Goal: Information Seeking & Learning: Learn about a topic

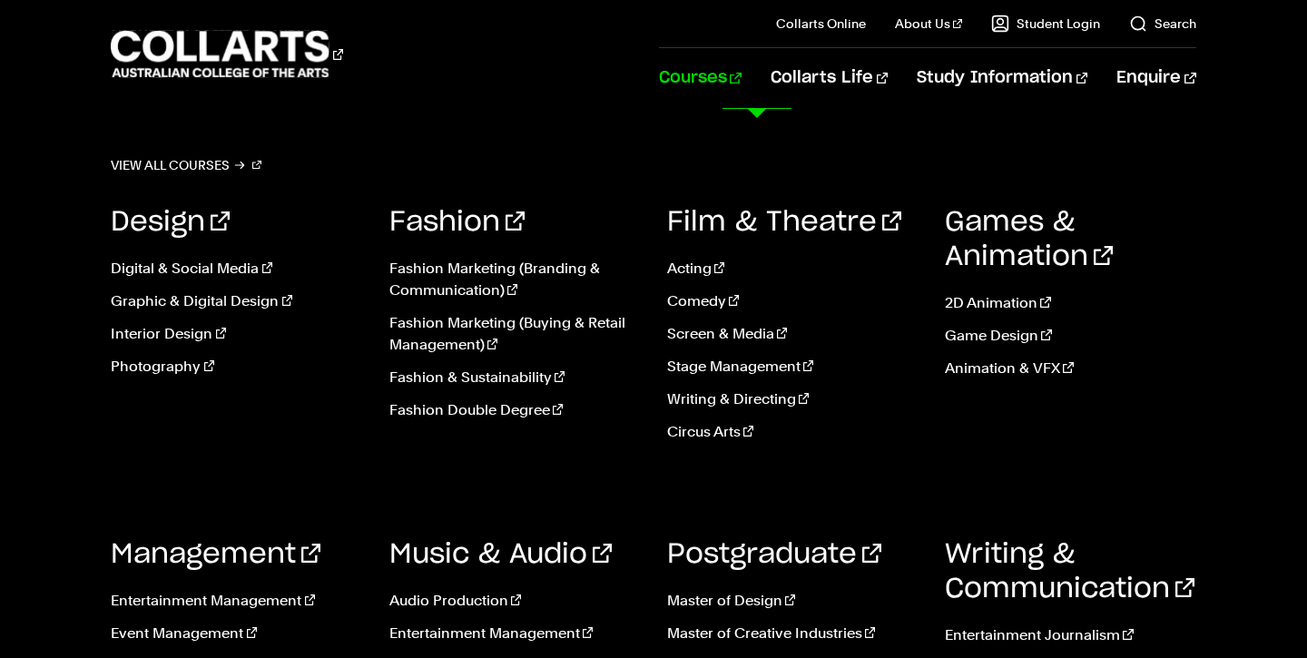
scroll to position [1345, 0]
drag, startPoint x: 1004, startPoint y: 195, endPoint x: 992, endPoint y: 115, distance: 80.8
click at [992, 115] on div "View all courses Design Digital & Social Media Graphic & Digital Design Interio…" at bounding box center [653, 458] width 1307 height 699
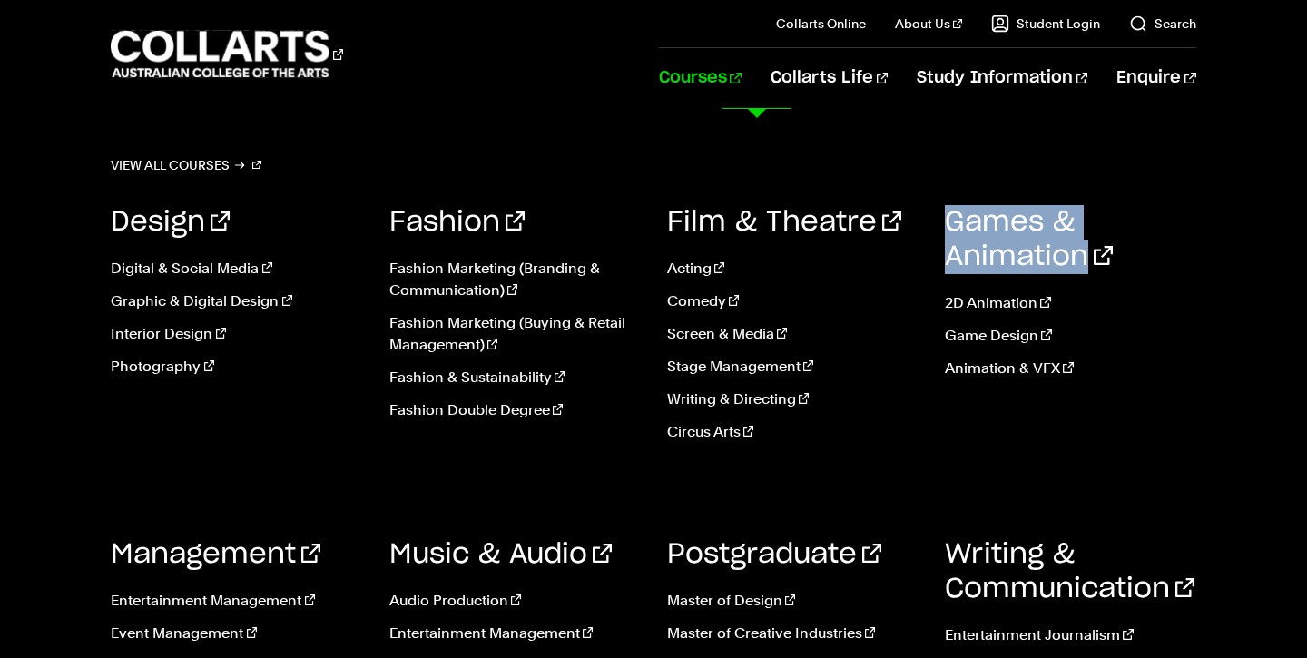
click at [992, 115] on div "View all courses Design Digital & Social Media Graphic & Digital Design Interio…" at bounding box center [653, 458] width 1307 height 699
click at [992, 114] on div "View all courses Design Digital & Social Media Graphic & Digital Design Interio…" at bounding box center [653, 458] width 1307 height 699
click at [990, 114] on div "View all courses Design Digital & Social Media Graphic & Digital Design Interio…" at bounding box center [653, 458] width 1307 height 699
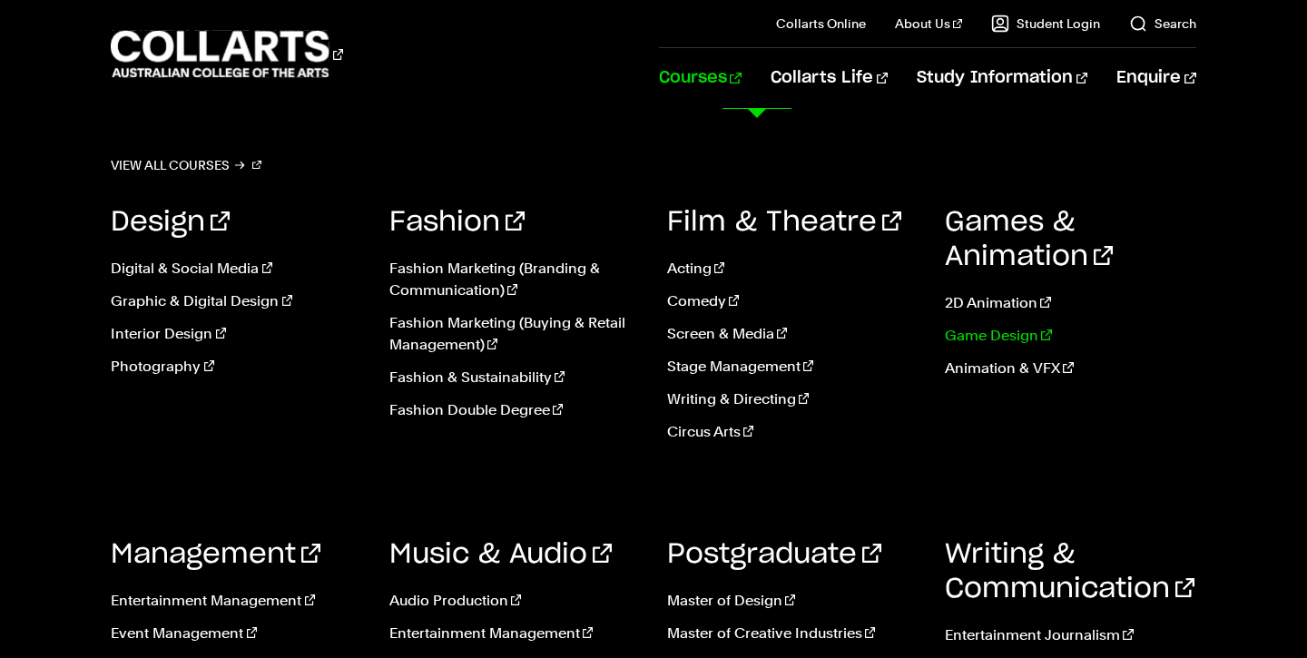
scroll to position [1495, 0]
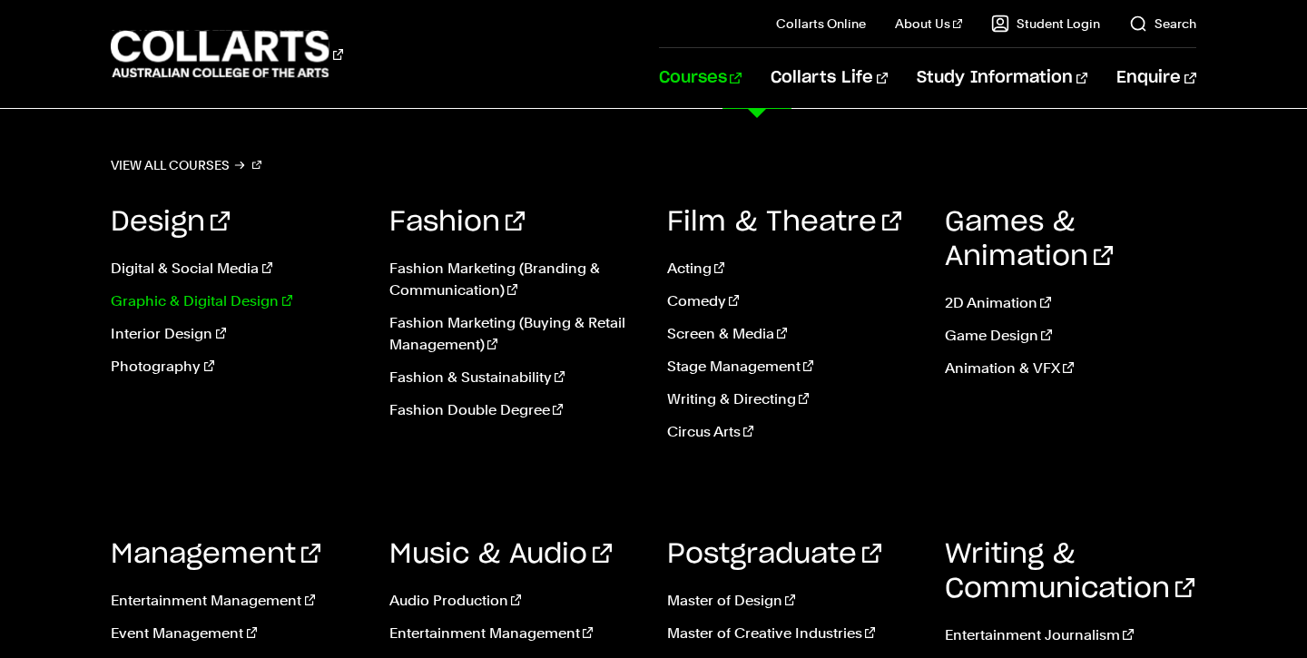
click at [203, 300] on link "Graphic & Digital Design" at bounding box center [236, 301] width 251 height 22
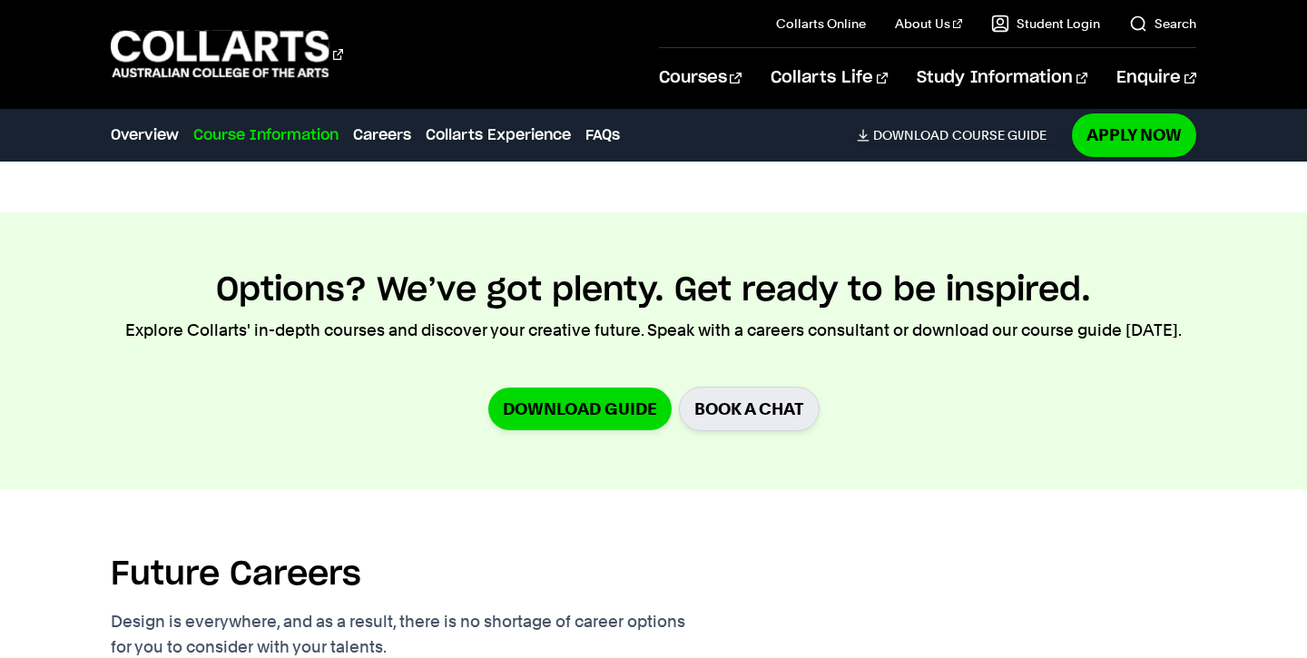
scroll to position [2412, 0]
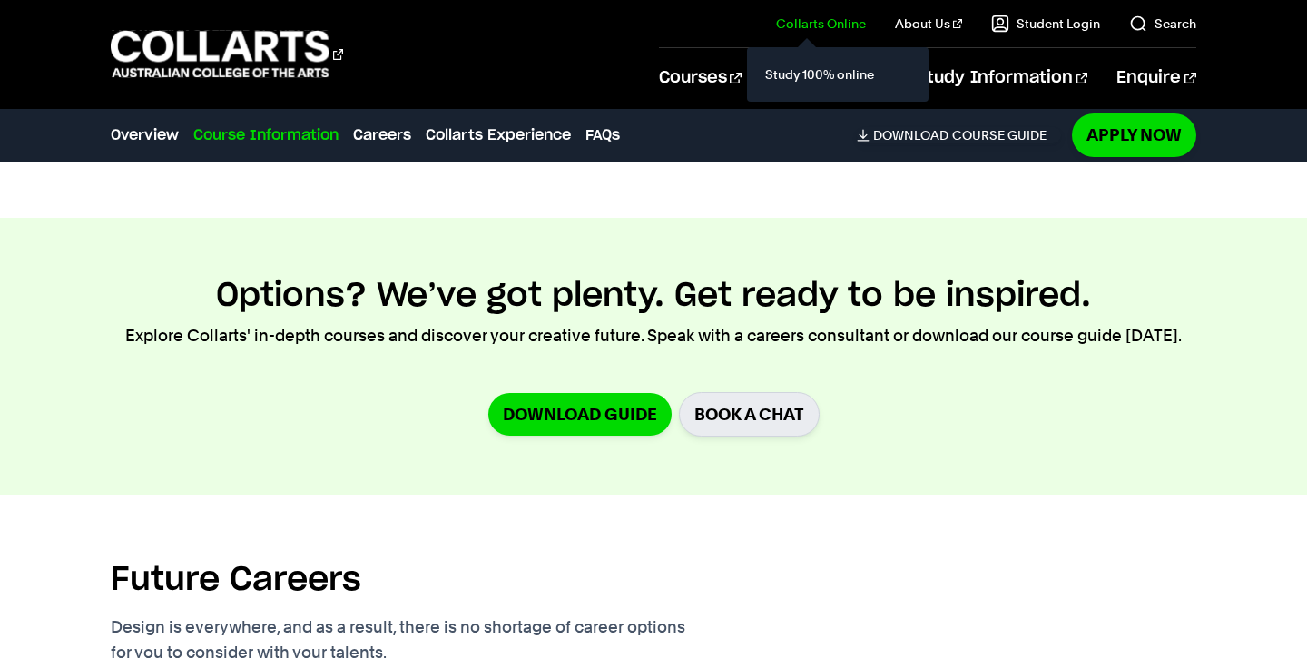
click at [852, 22] on link "Collarts Online" at bounding box center [821, 24] width 90 height 18
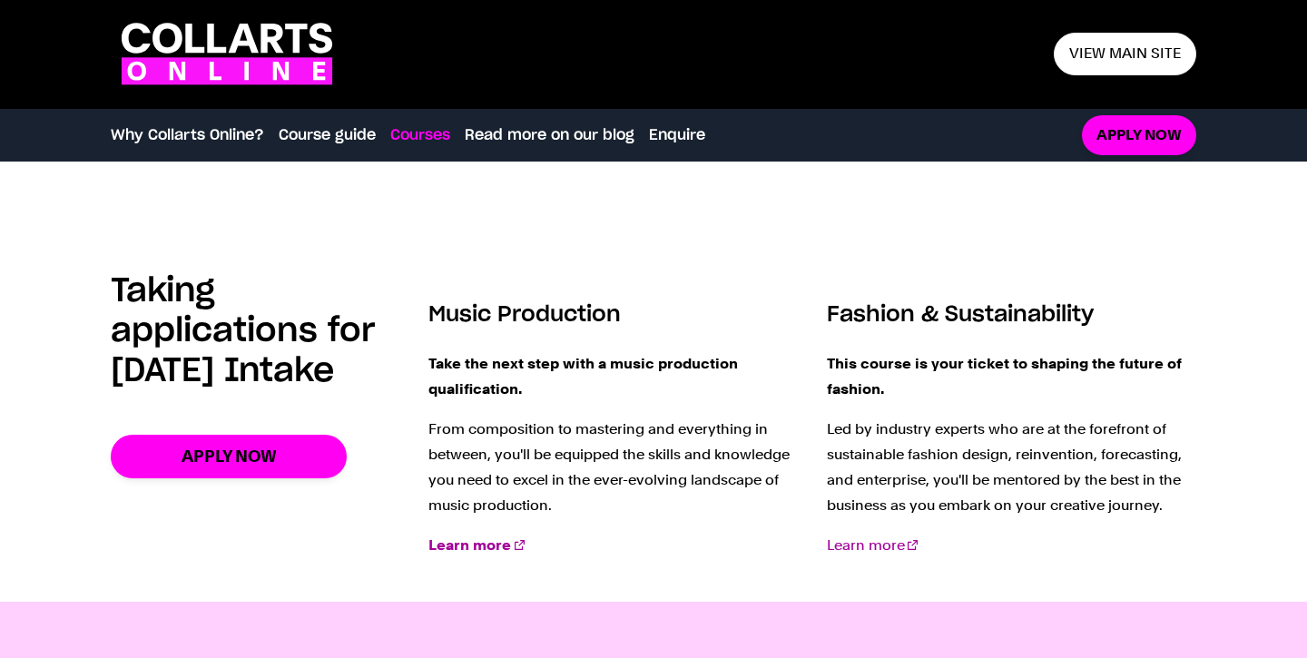
scroll to position [2112, 0]
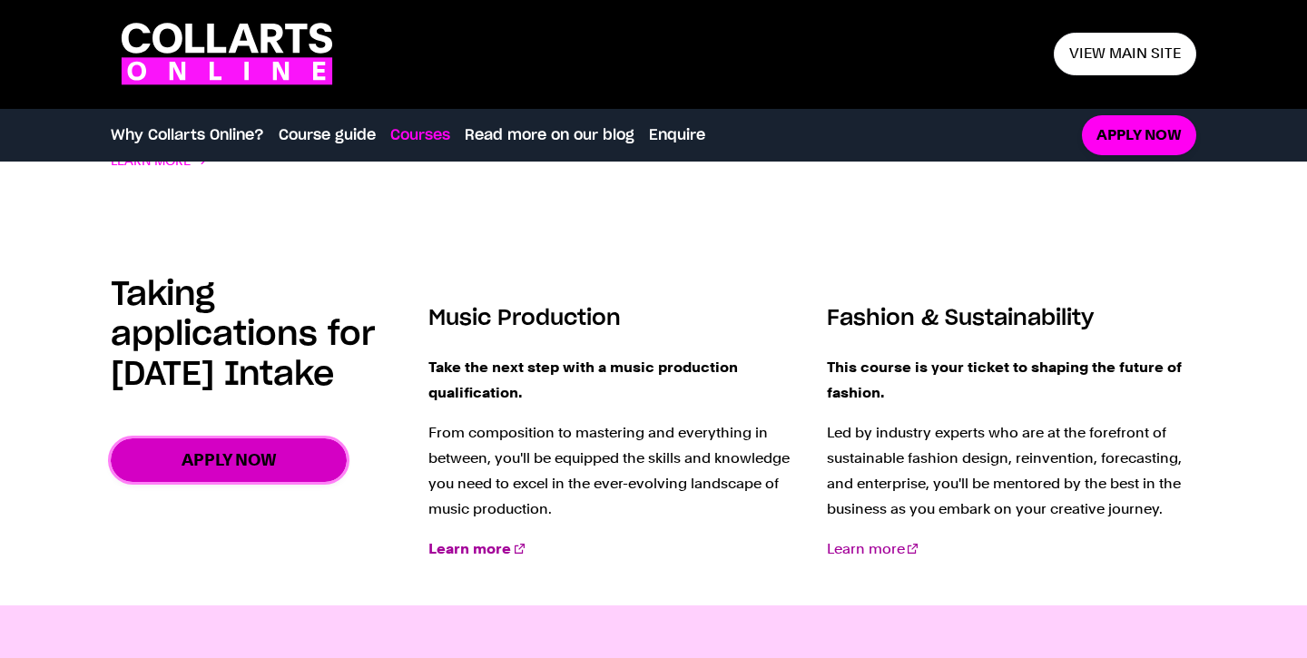
click at [169, 481] on link "Apply now" at bounding box center [229, 459] width 236 height 43
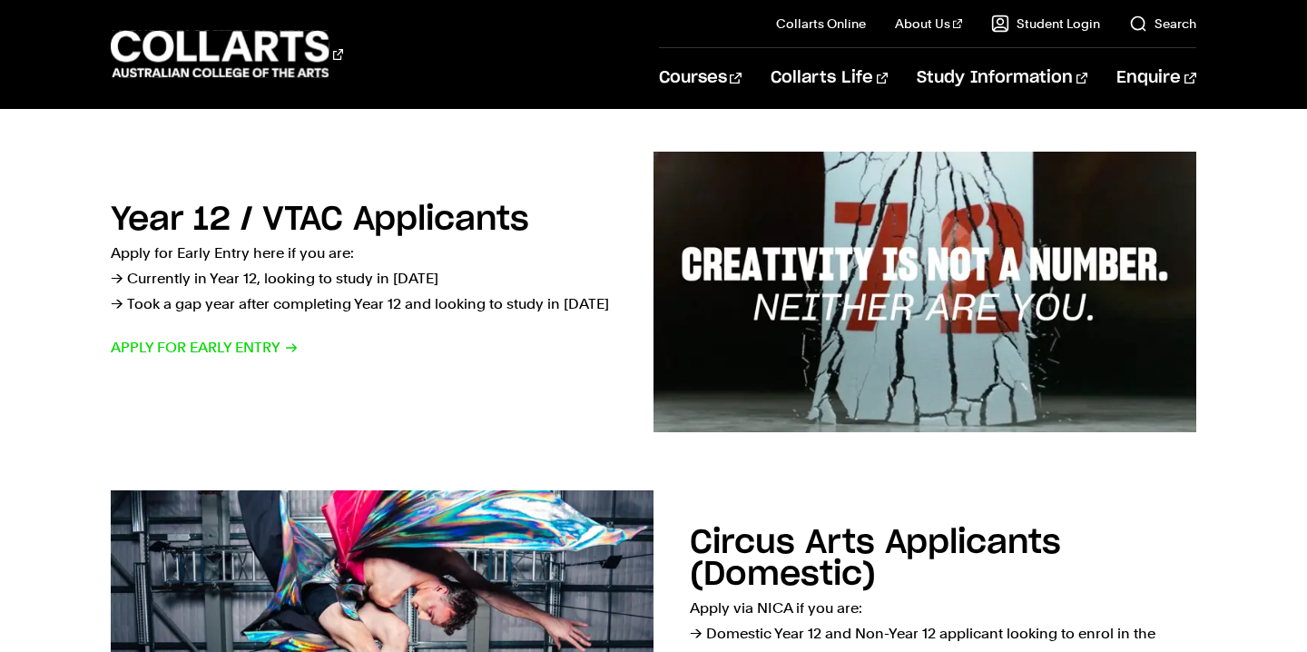
scroll to position [625, 0]
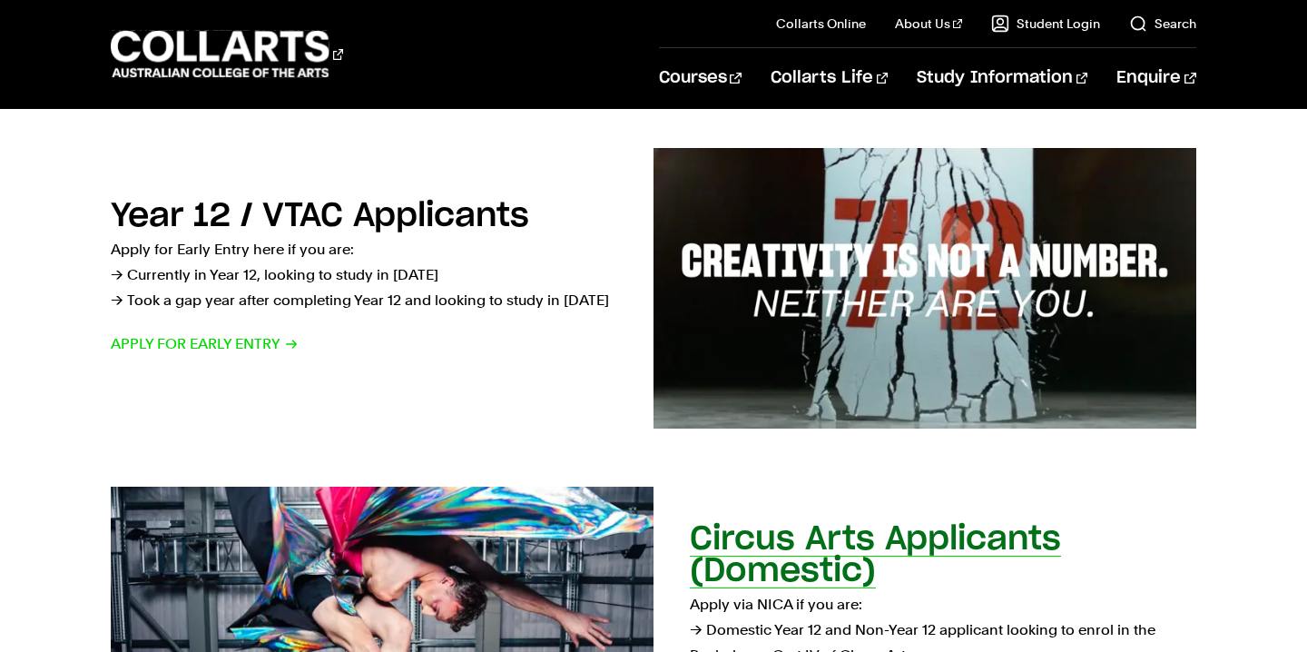
click at [168, 487] on img at bounding box center [382, 628] width 596 height 310
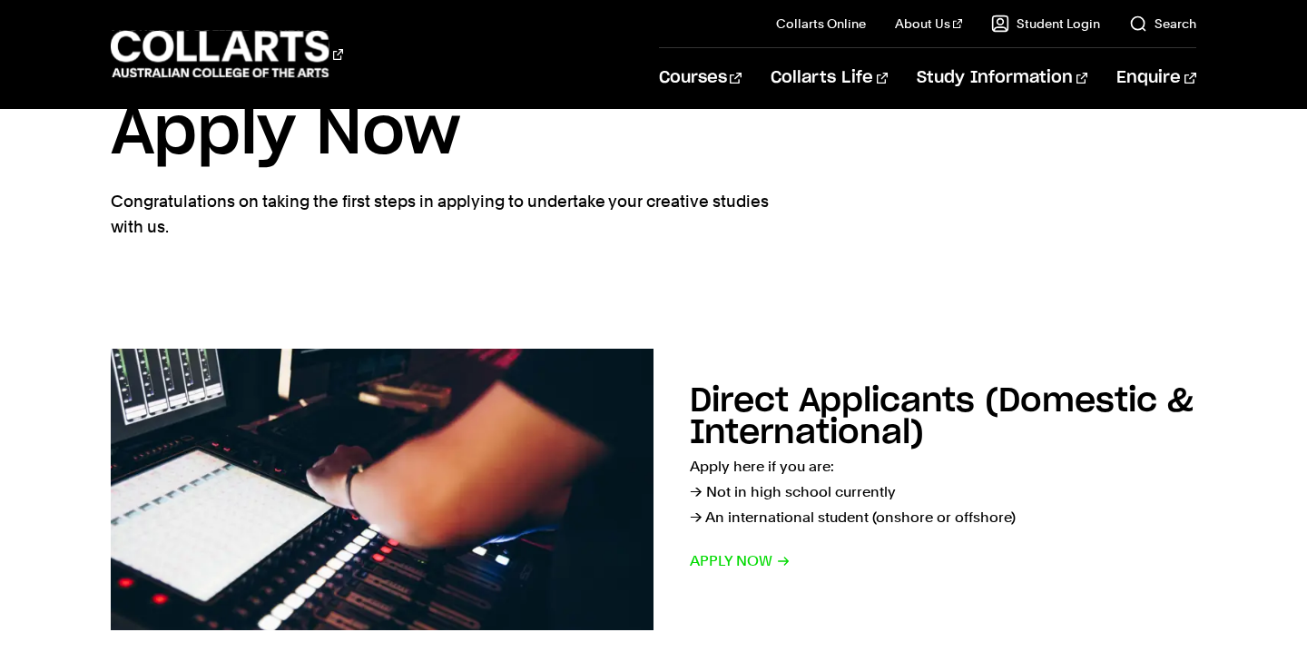
scroll to position [0, 0]
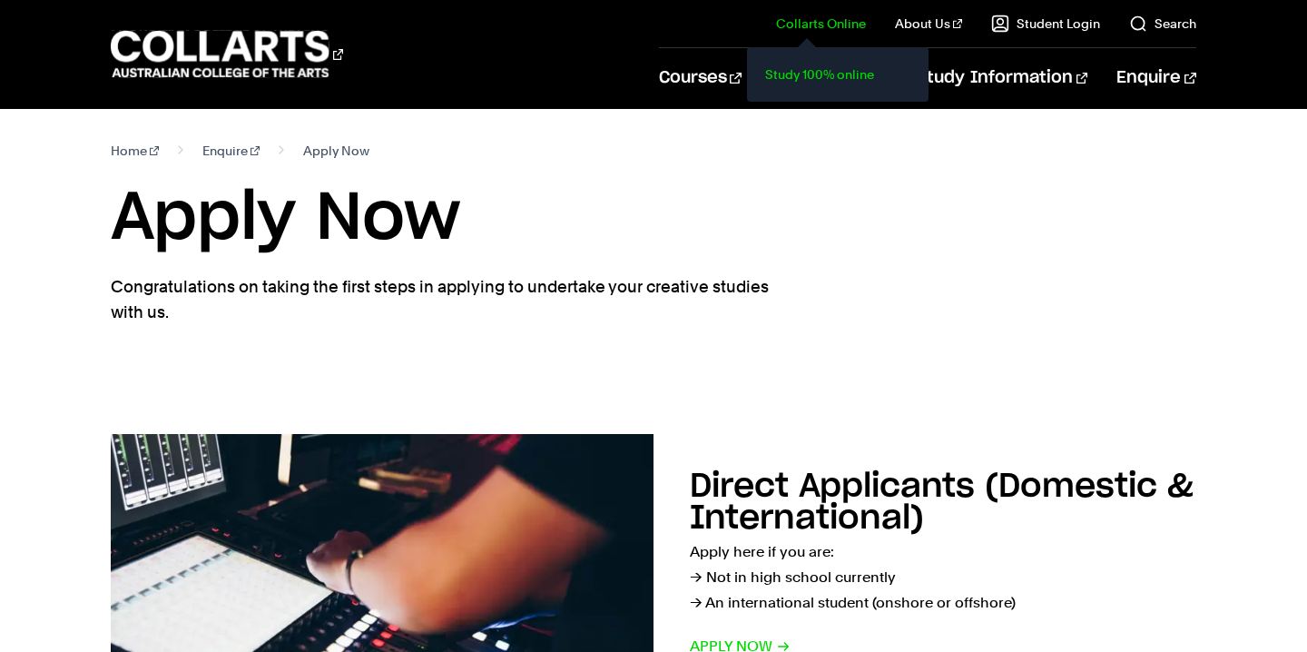
click at [825, 69] on link "Study 100% online" at bounding box center [838, 74] width 153 height 25
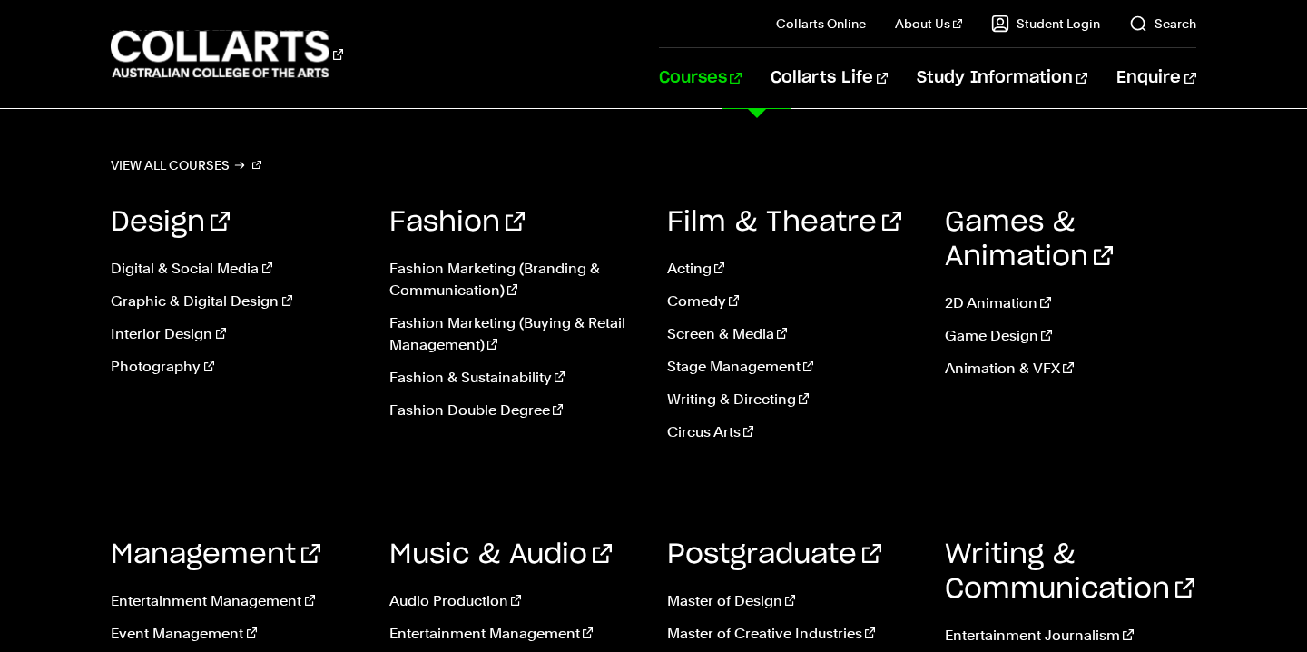
scroll to position [31, 0]
click at [737, 370] on link "Stage Management" at bounding box center [792, 367] width 251 height 22
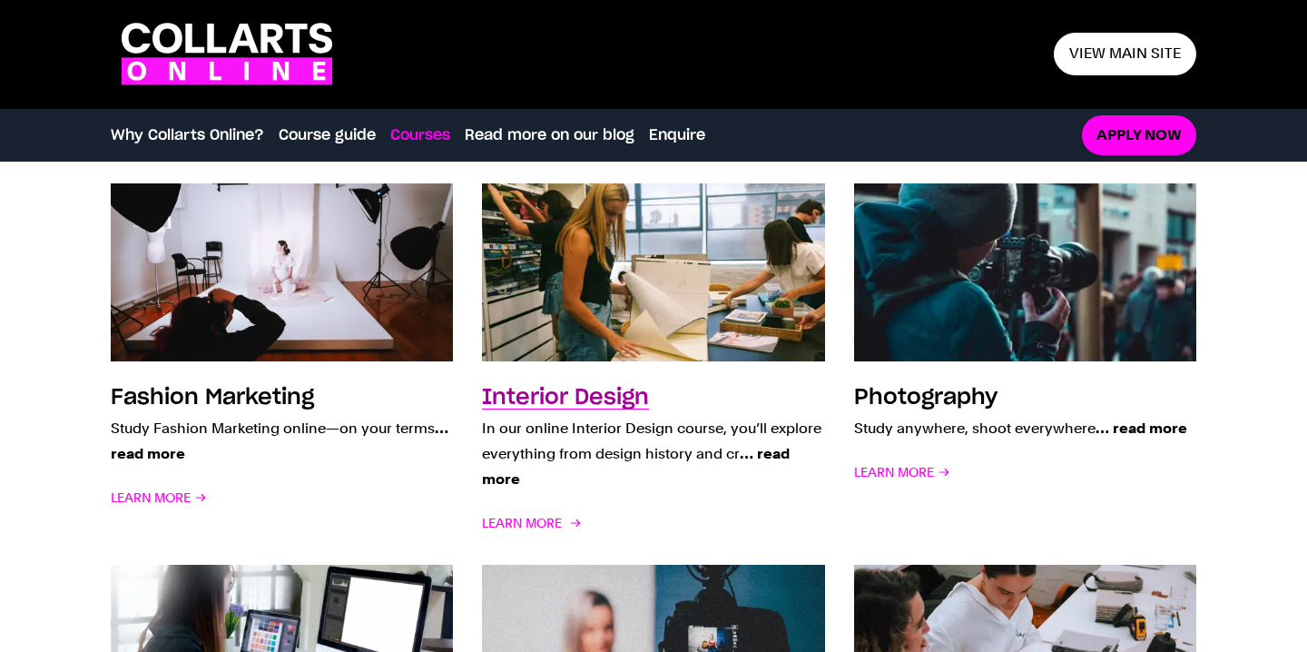
scroll to position [1367, 0]
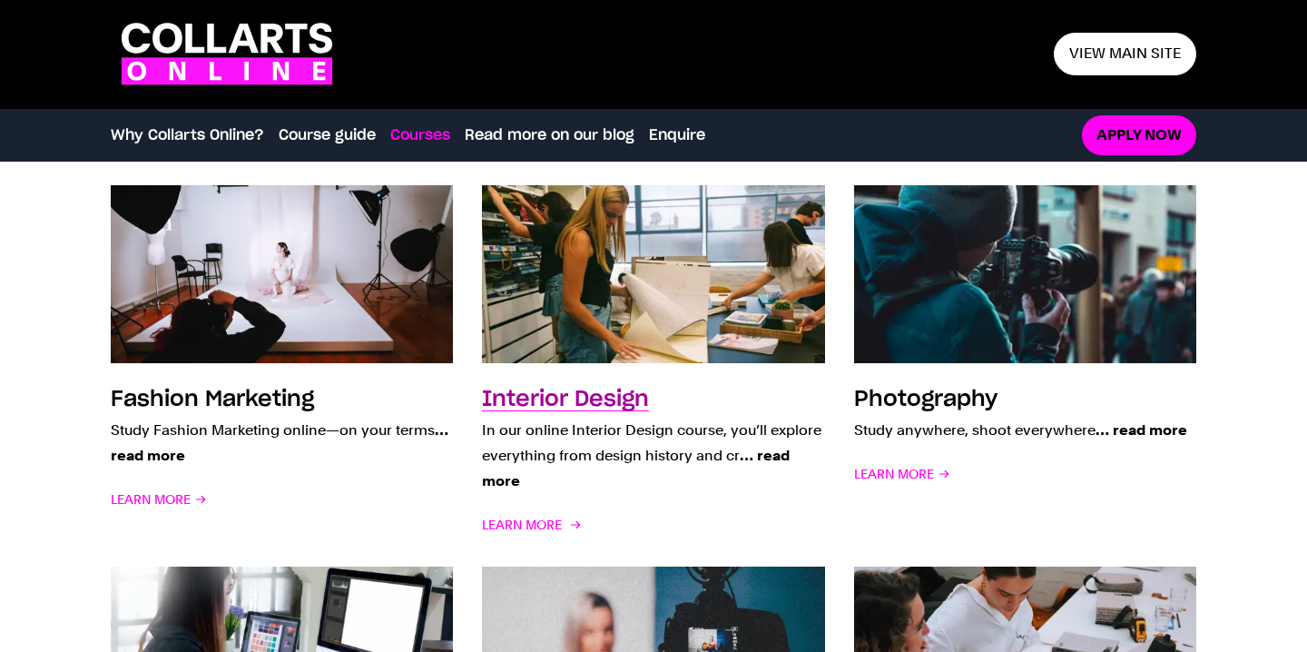
click at [596, 401] on h3 "Interior Design" at bounding box center [565, 400] width 167 height 22
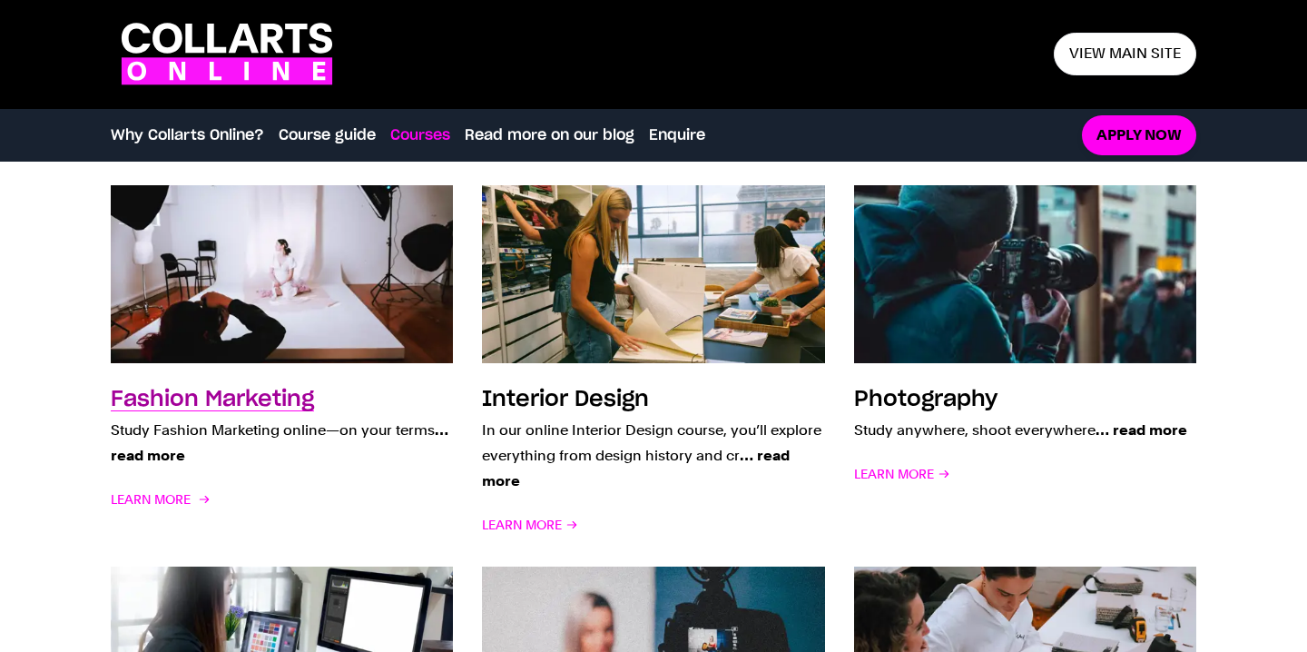
click at [282, 368] on link "Fashion Marketing Study Fashion Marketing online—on your terms … read more Lear…" at bounding box center [282, 361] width 342 height 352
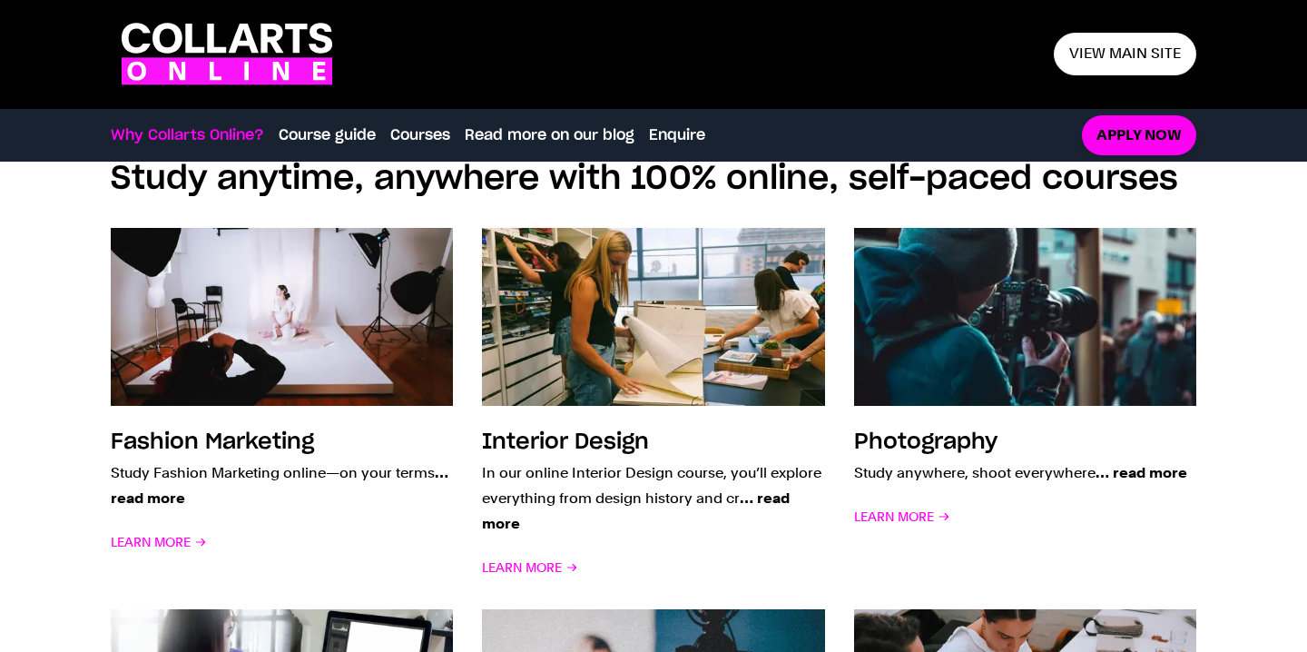
scroll to position [0, 0]
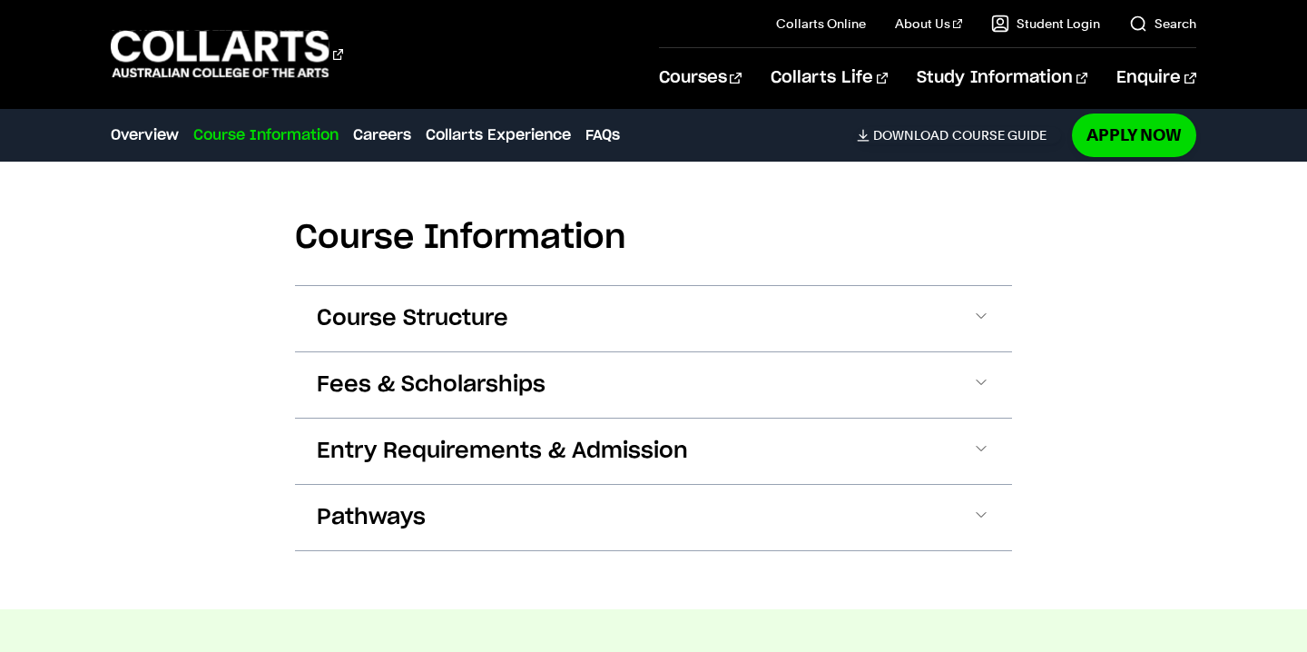
scroll to position [2056, 0]
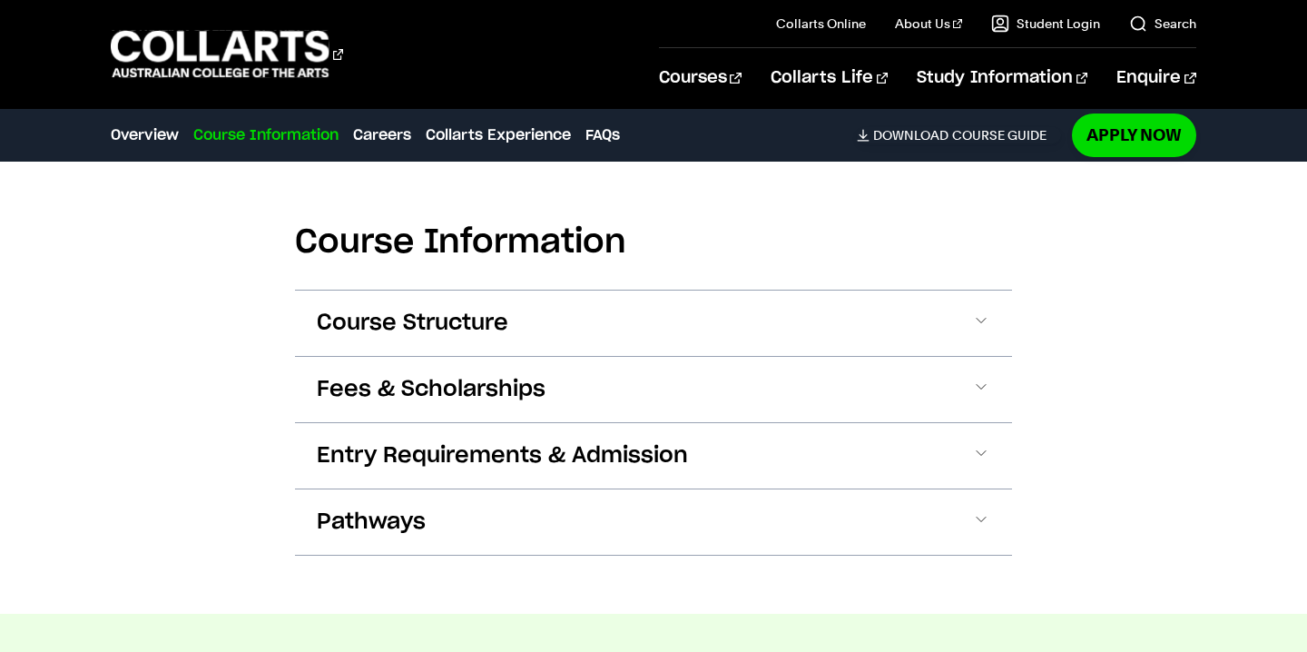
click at [596, 401] on button "Fees & Scholarships" at bounding box center [653, 389] width 717 height 65
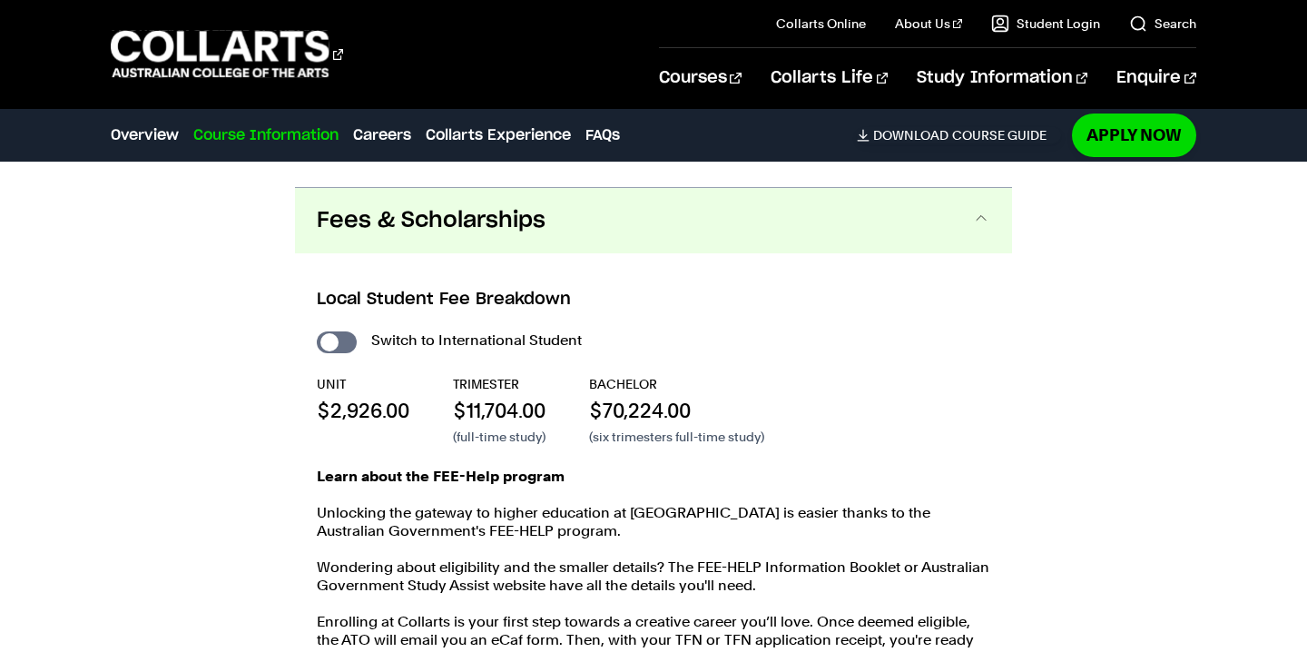
scroll to position [2250, 0]
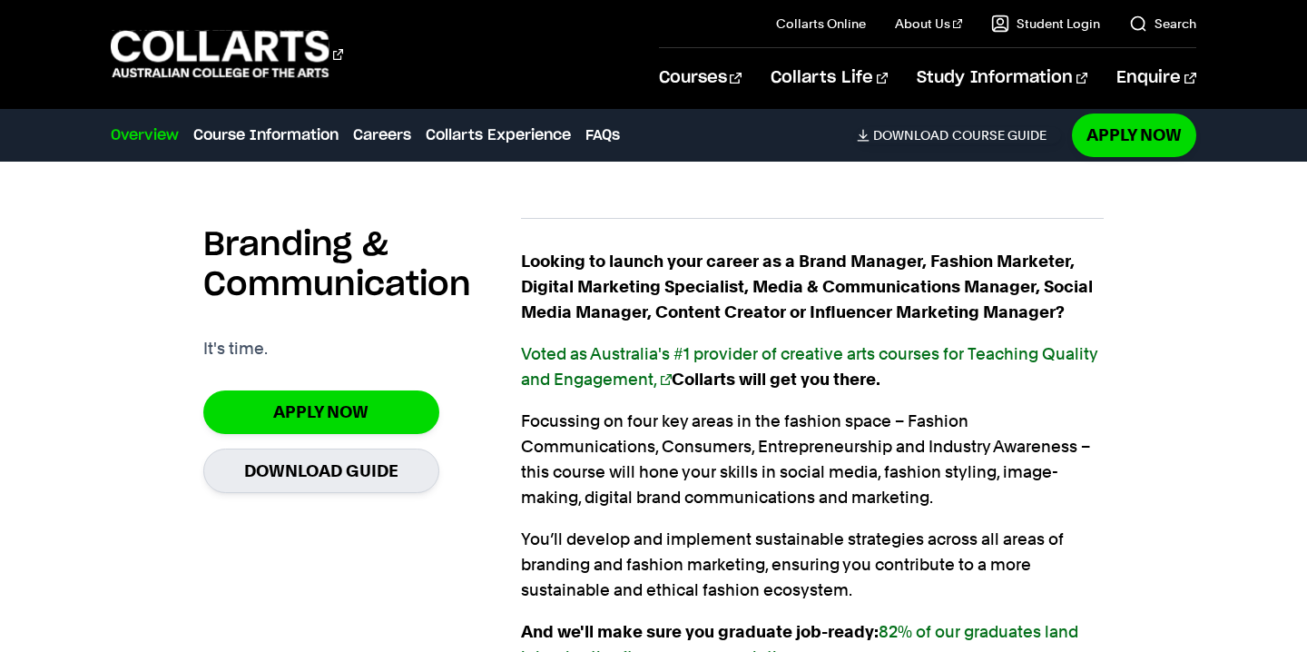
scroll to position [1177, 0]
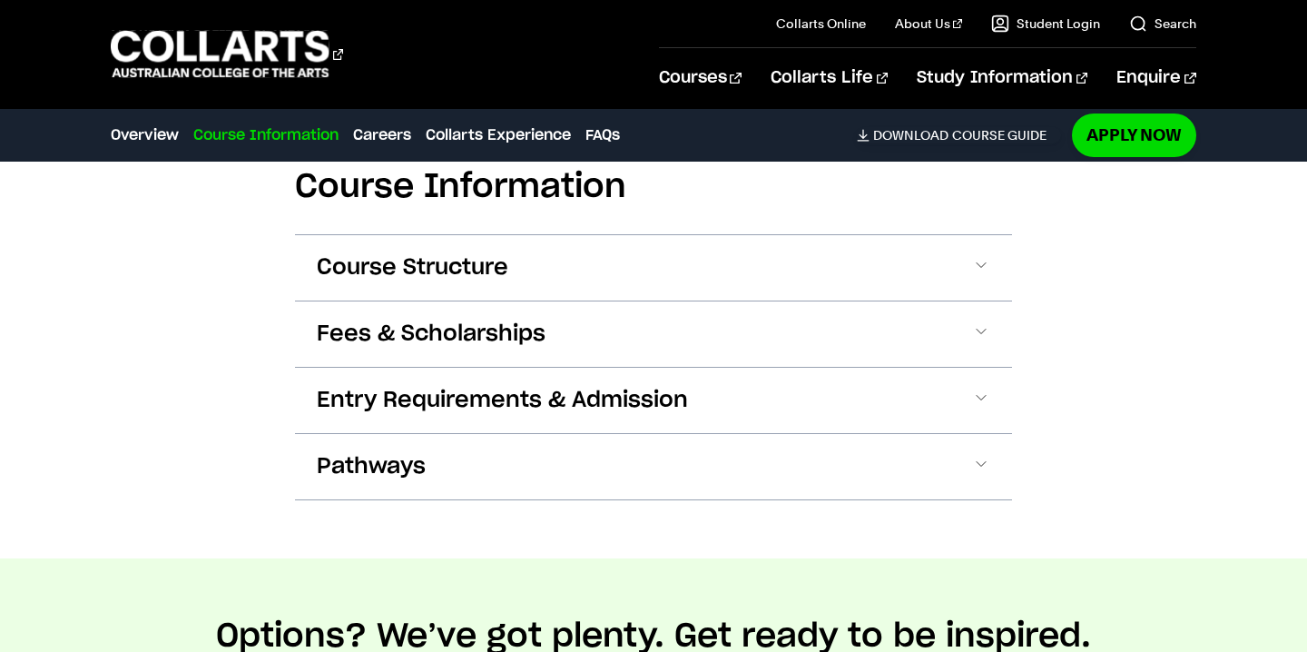
scroll to position [1951, 0]
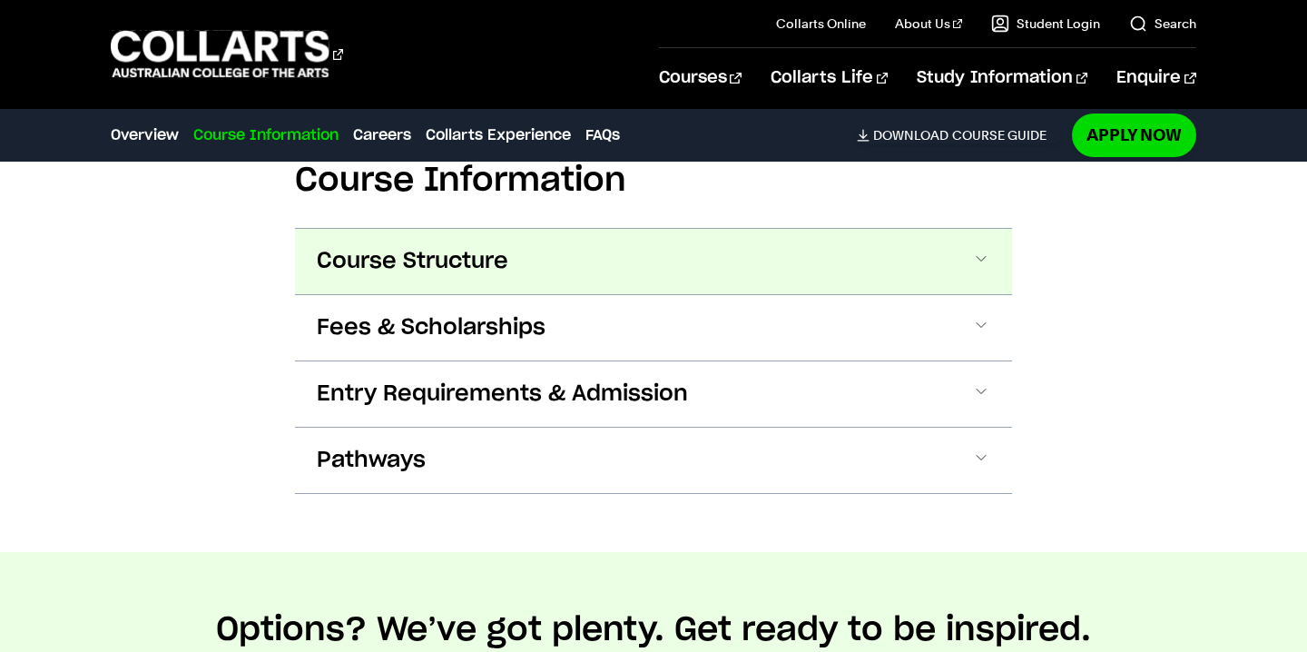
click at [1006, 278] on button "Course Structure" at bounding box center [653, 261] width 717 height 65
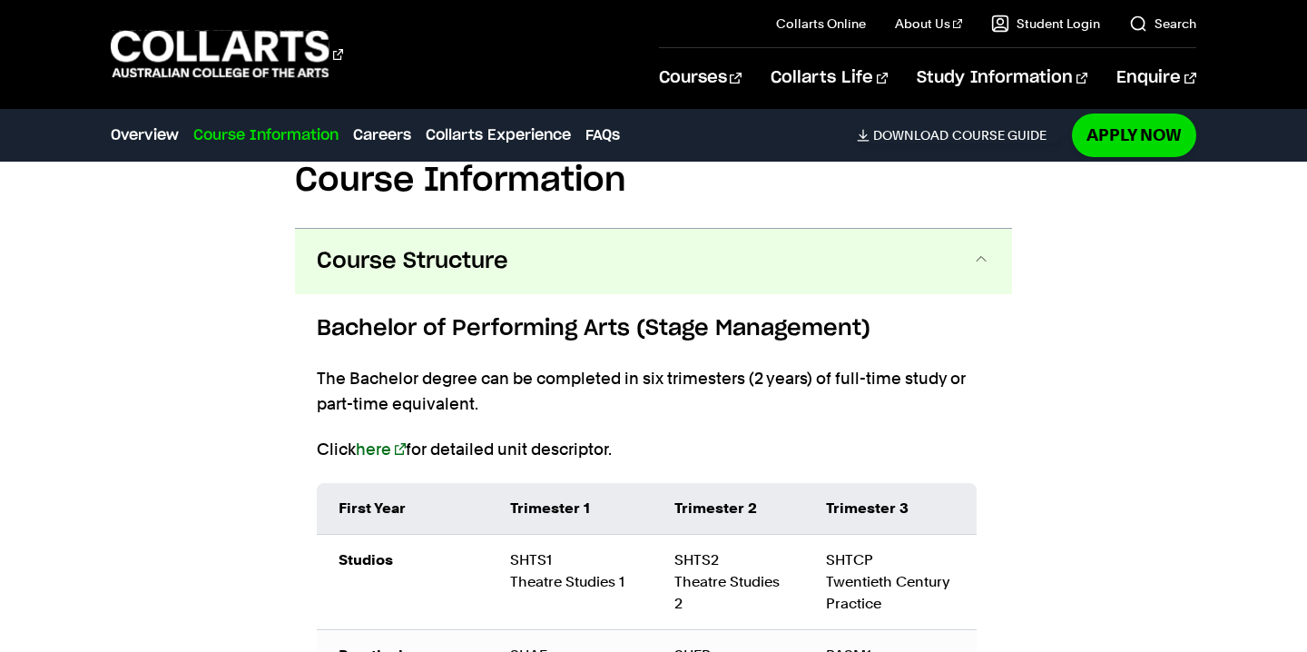
scroll to position [2016, 0]
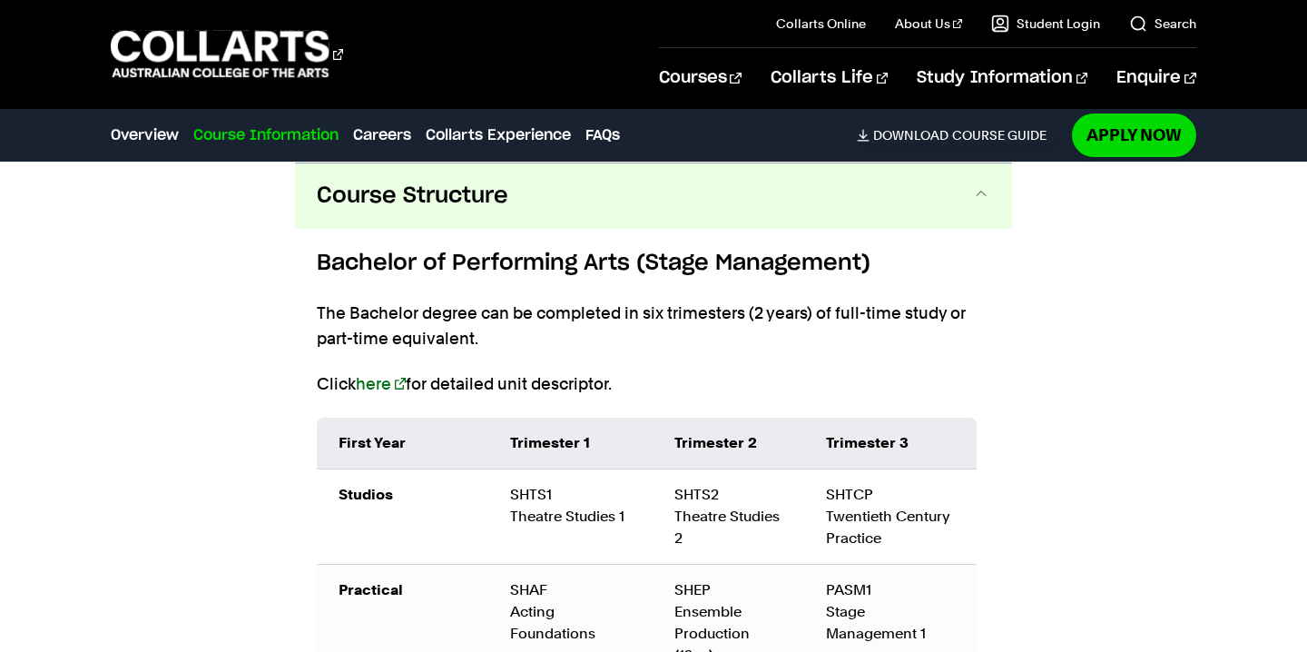
click at [986, 193] on span at bounding box center [981, 196] width 18 height 24
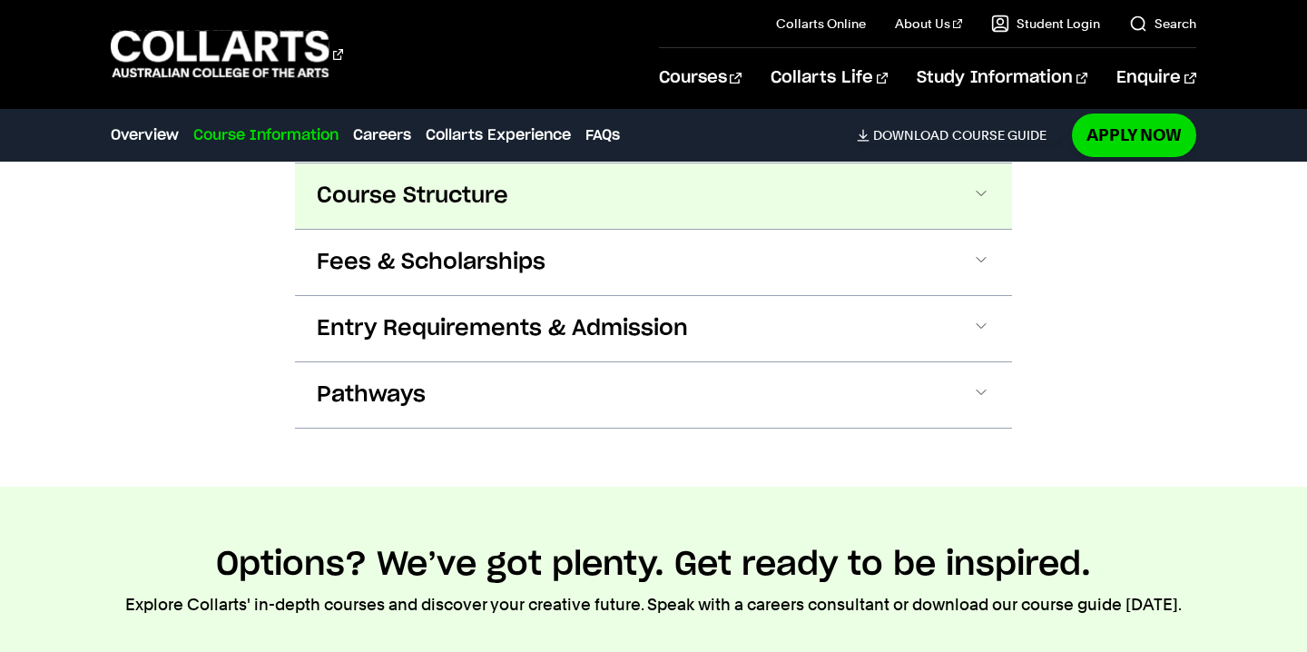
click at [986, 193] on span at bounding box center [981, 196] width 18 height 24
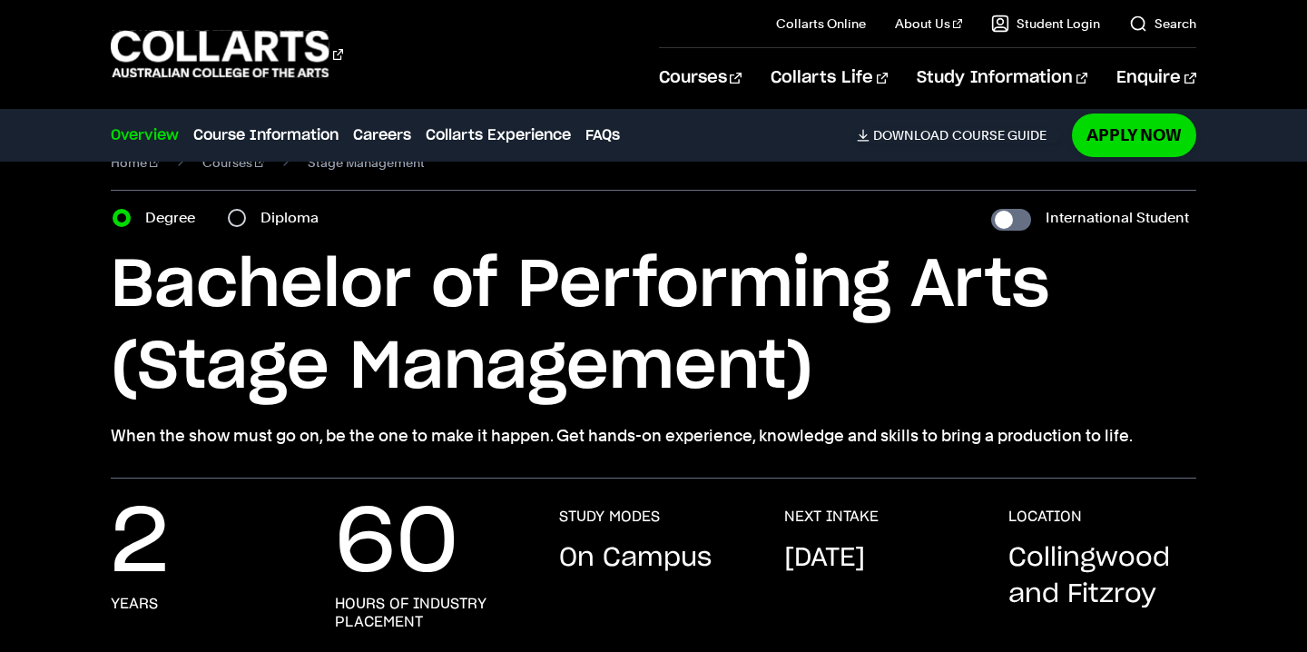
scroll to position [0, 0]
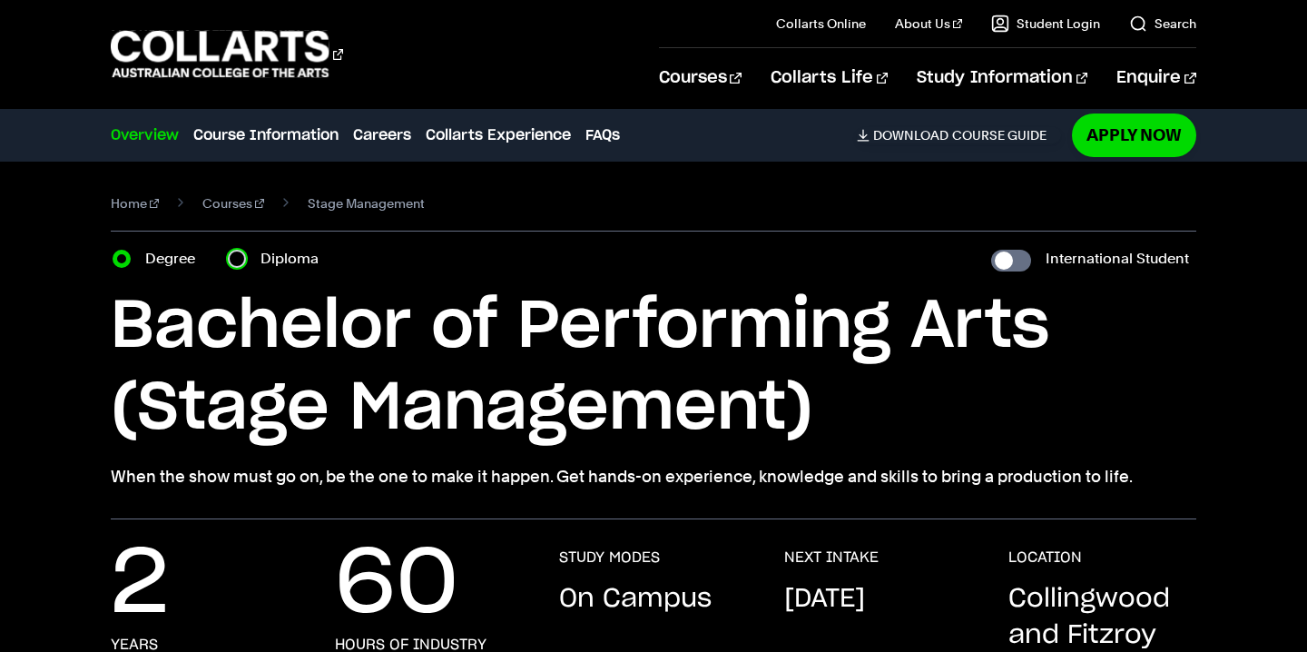
click at [239, 261] on input "Diploma" at bounding box center [237, 259] width 18 height 18
radio input "true"
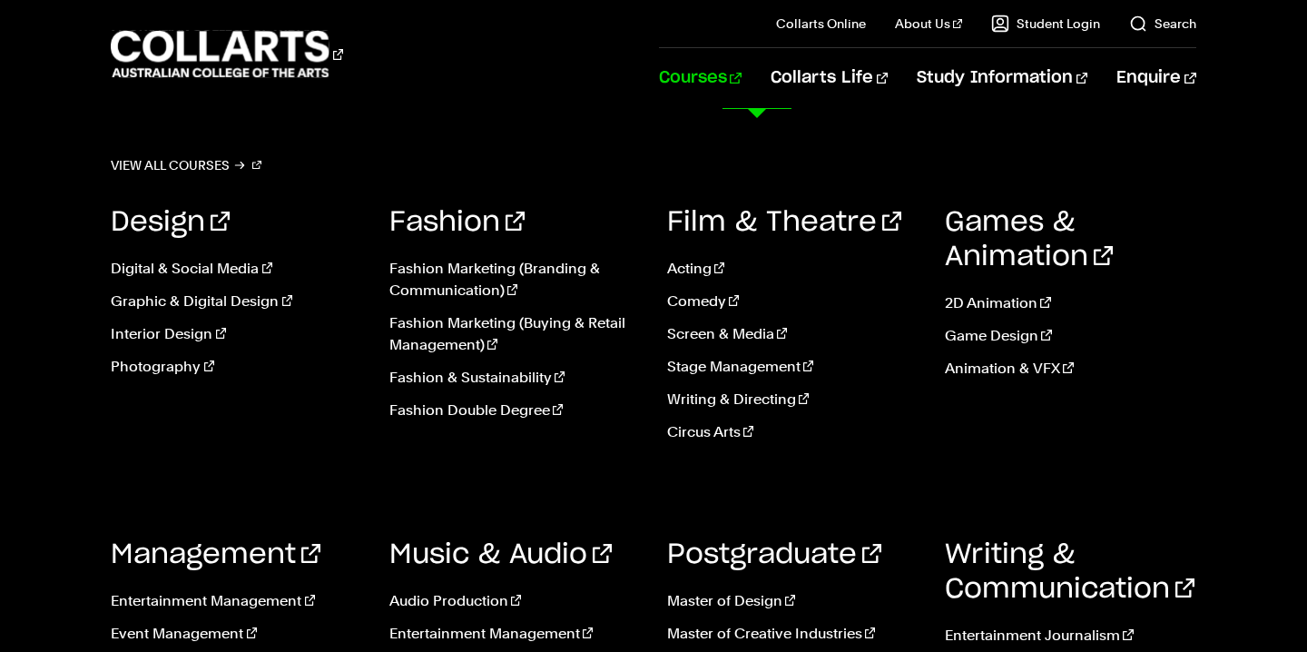
scroll to position [81, 0]
click at [226, 286] on ul "Digital & Social Media Graphic & Digital Design Interior Design Photography" at bounding box center [236, 323] width 251 height 160
click at [702, 262] on link "Acting" at bounding box center [792, 269] width 251 height 22
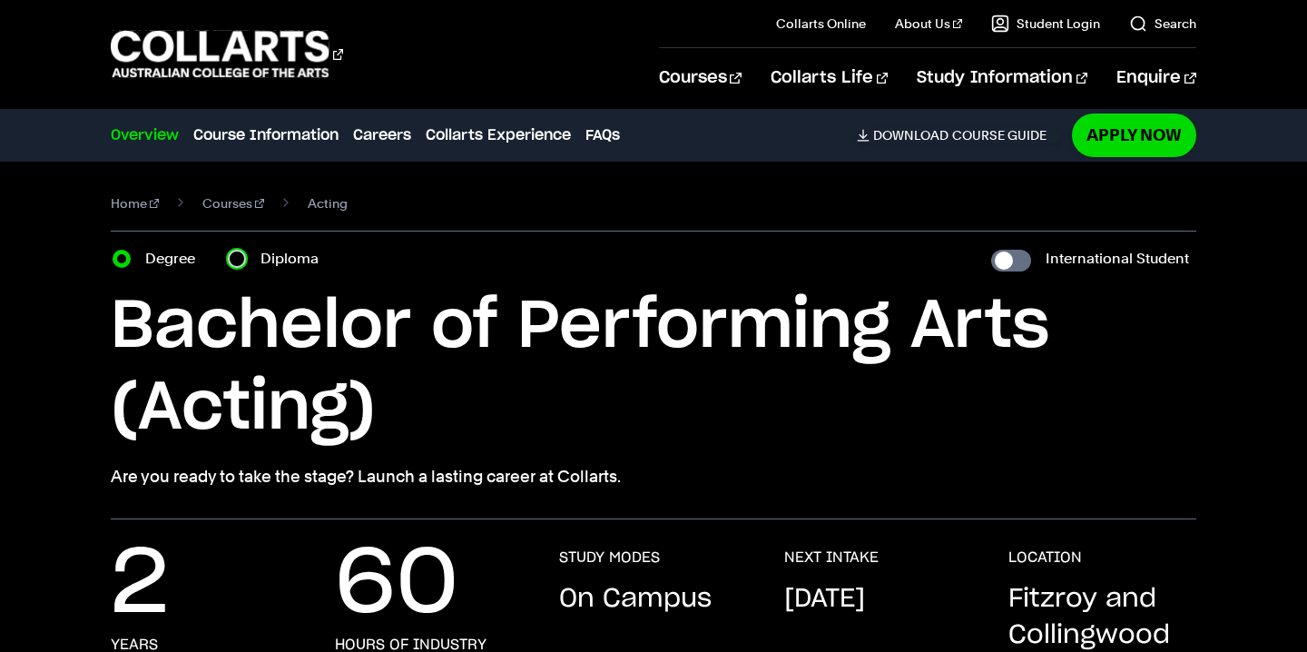
click at [246, 257] on input "Diploma" at bounding box center [237, 259] width 18 height 18
radio input "true"
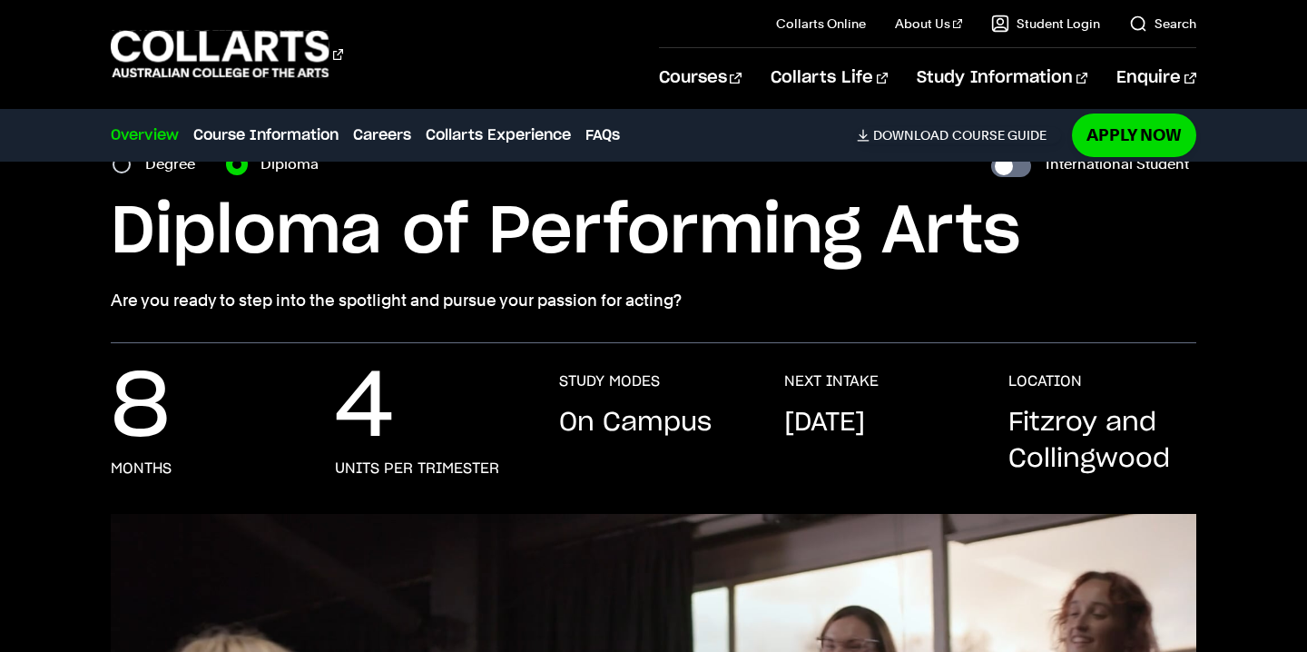
scroll to position [93, 0]
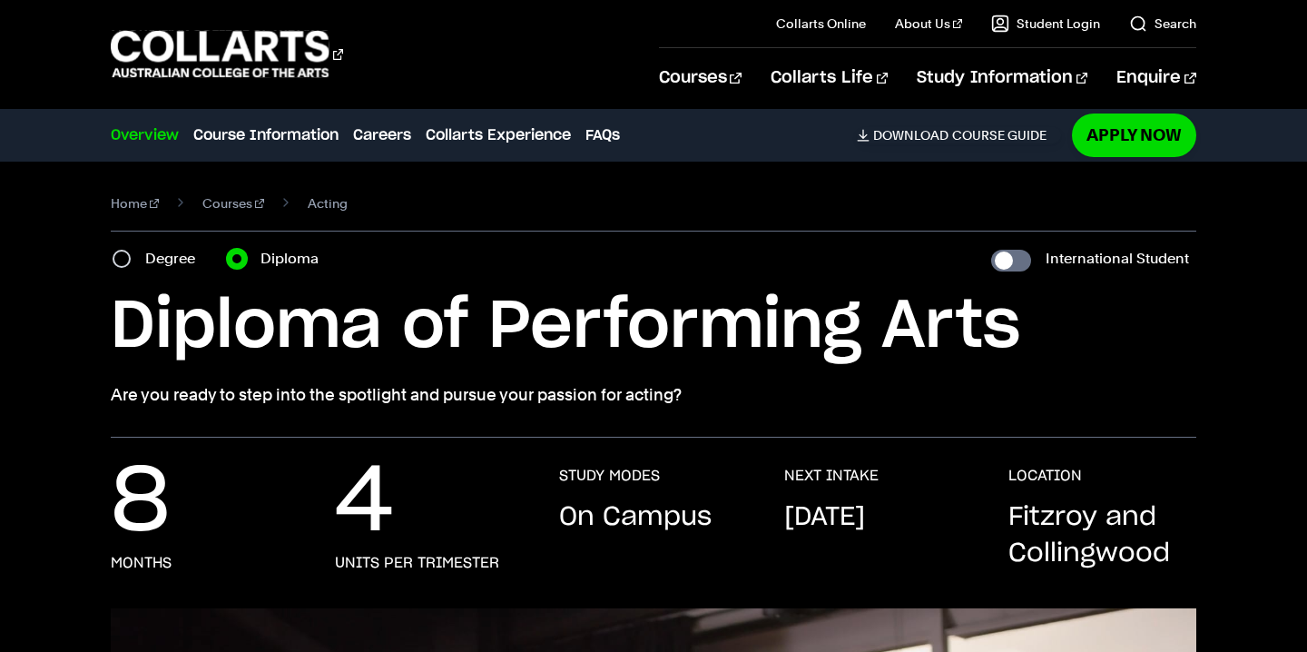
scroll to position [1, 0]
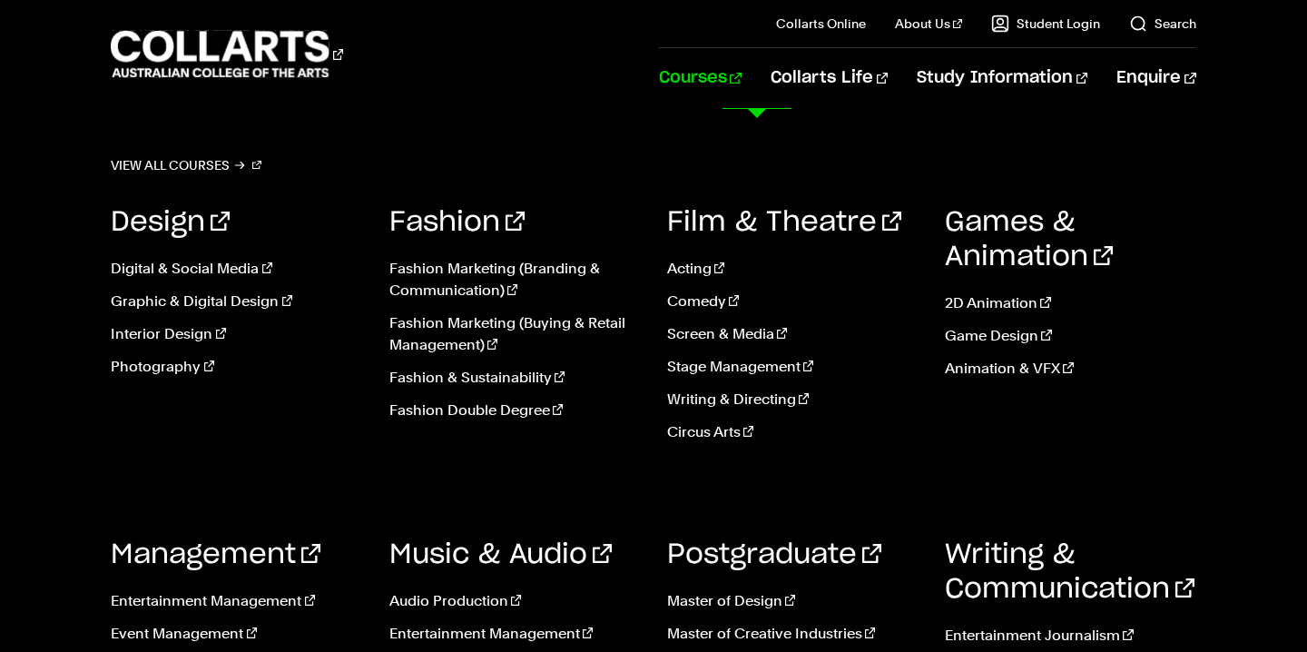
click at [742, 61] on link "Courses" at bounding box center [700, 78] width 83 height 60
